Goal: Task Accomplishment & Management: Use online tool/utility

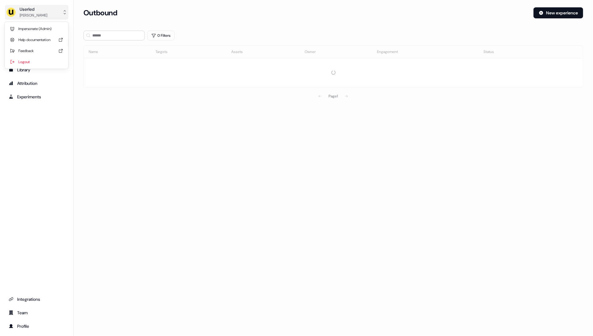
click at [52, 7] on button "Userled [PERSON_NAME]" at bounding box center [36, 12] width 63 height 15
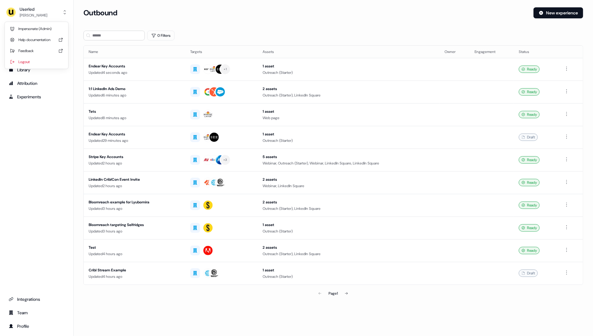
click at [55, 25] on div "Impersonate (Admin)" at bounding box center [36, 28] width 58 height 11
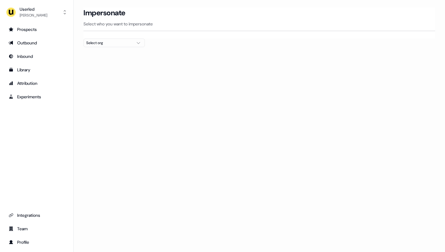
click at [118, 47] on div at bounding box center [259, 49] width 352 height 5
click at [124, 43] on div "Select org" at bounding box center [109, 43] width 46 height 6
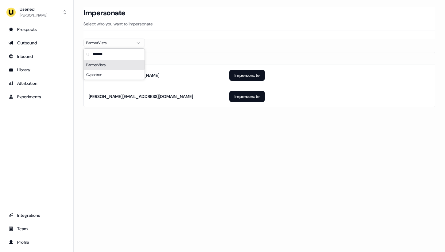
type input "*******"
click at [201, 20] on div "Impersonate Select who you want to impersonate" at bounding box center [259, 17] width 352 height 20
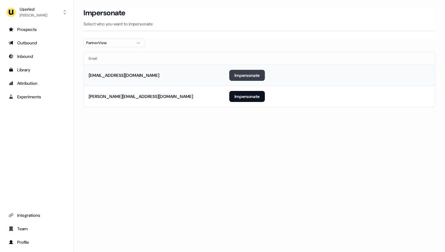
click at [239, 77] on button "Impersonate" at bounding box center [247, 75] width 36 height 11
